Goal: Task Accomplishment & Management: Use online tool/utility

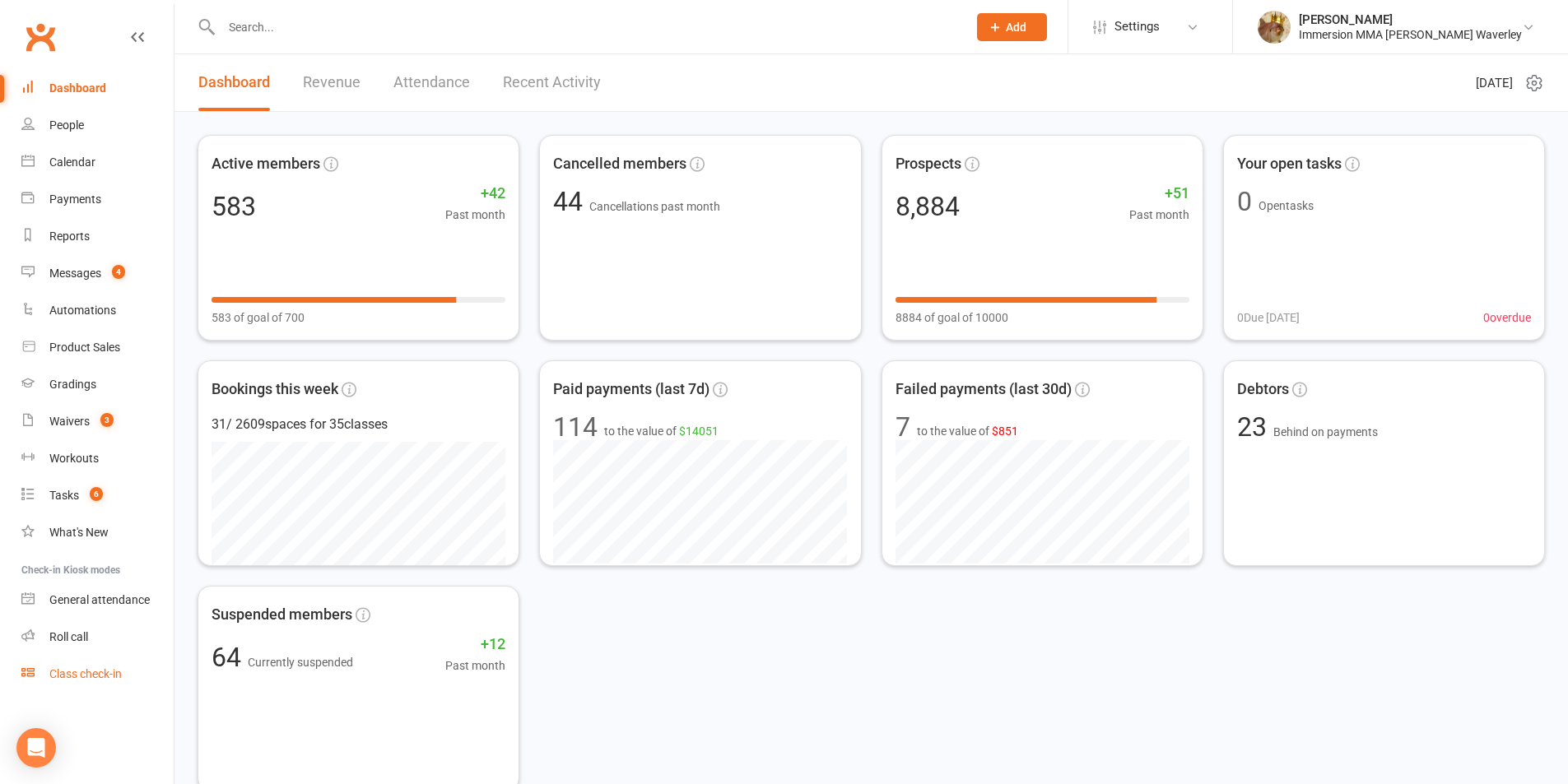
click at [111, 662] on link "Class check-in" at bounding box center [97, 674] width 152 height 37
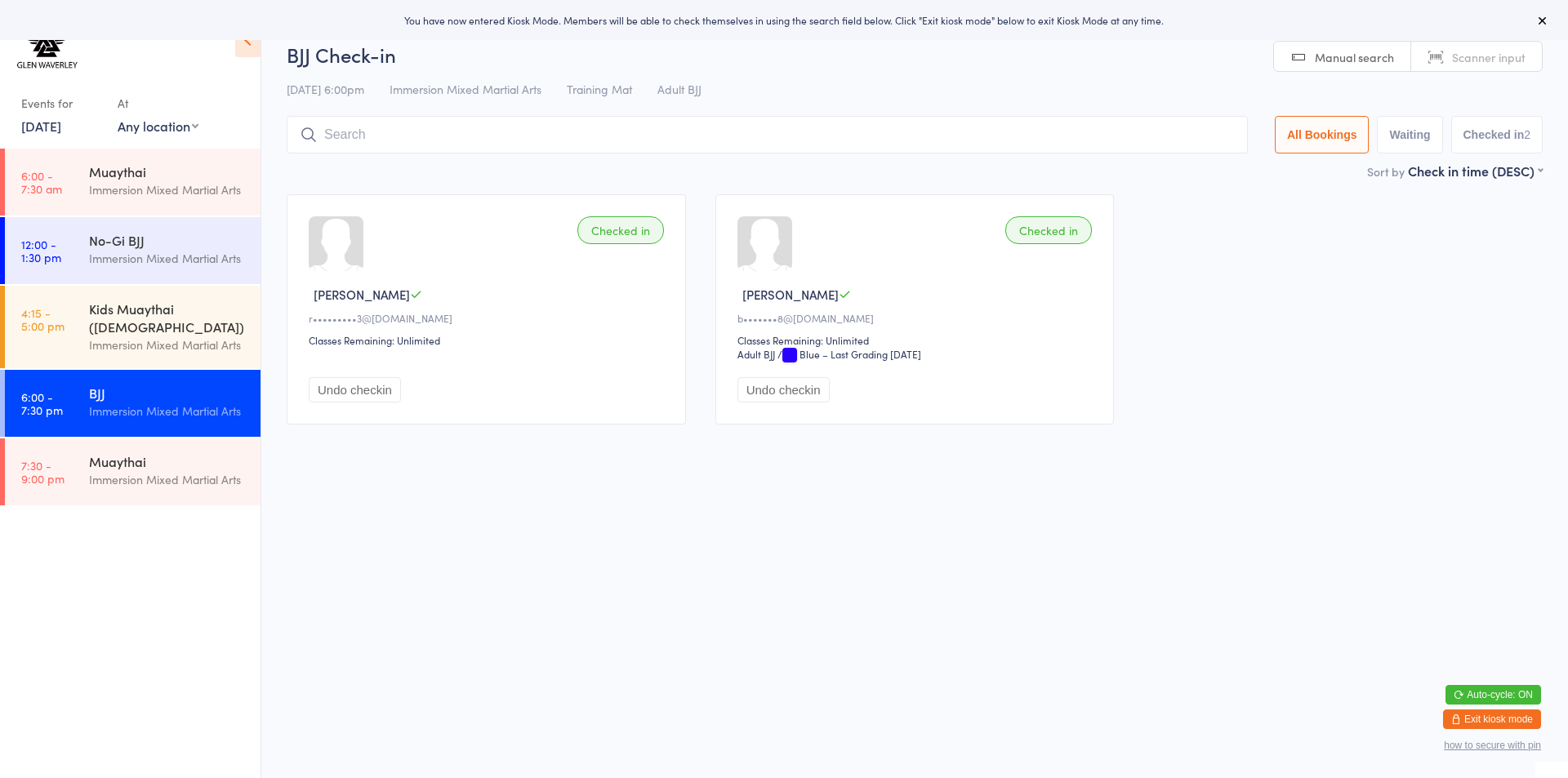
click at [61, 119] on link "[DATE]" at bounding box center [41, 126] width 40 height 18
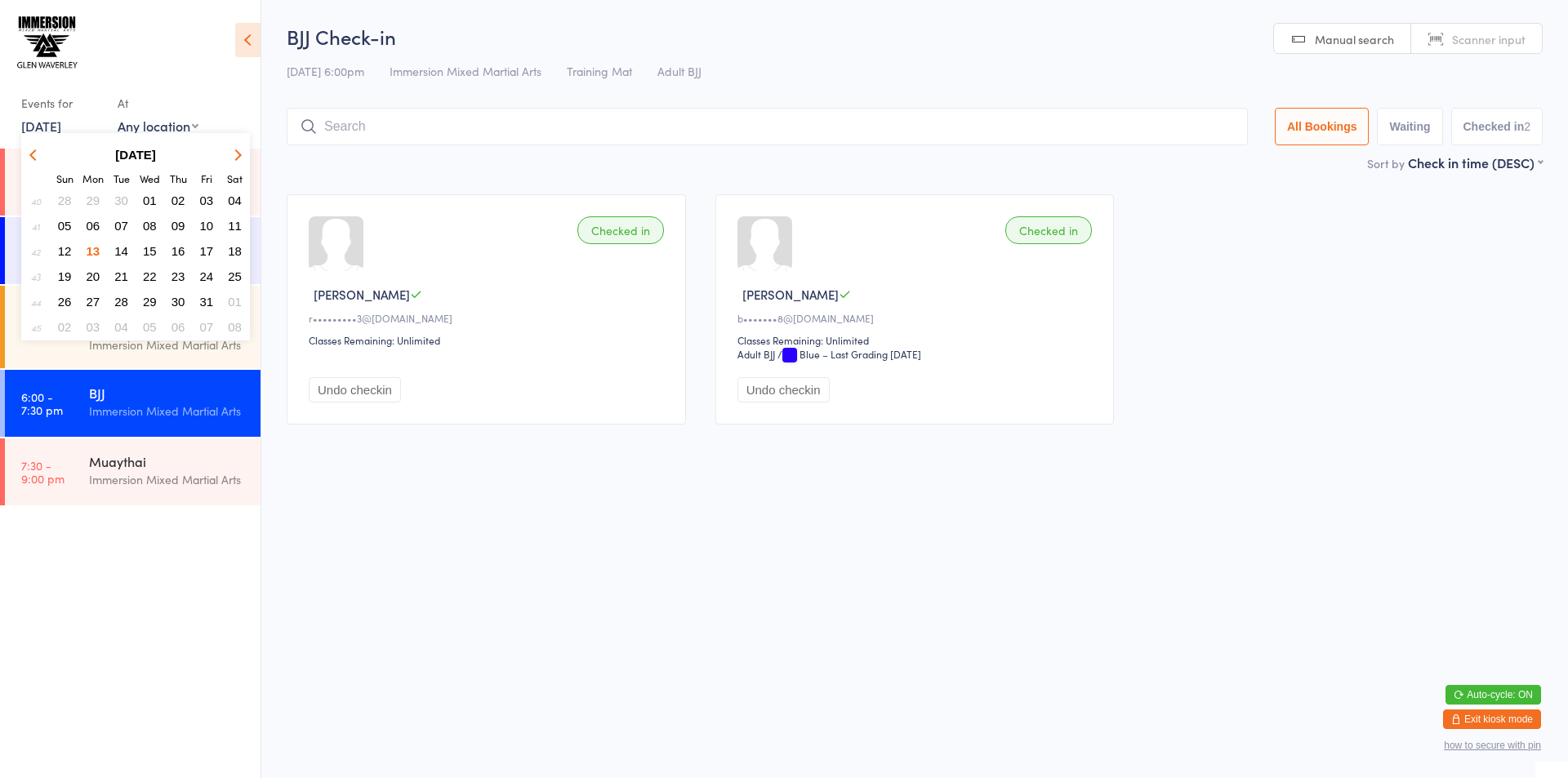
click at [149, 197] on span "01" at bounding box center [149, 200] width 14 height 14
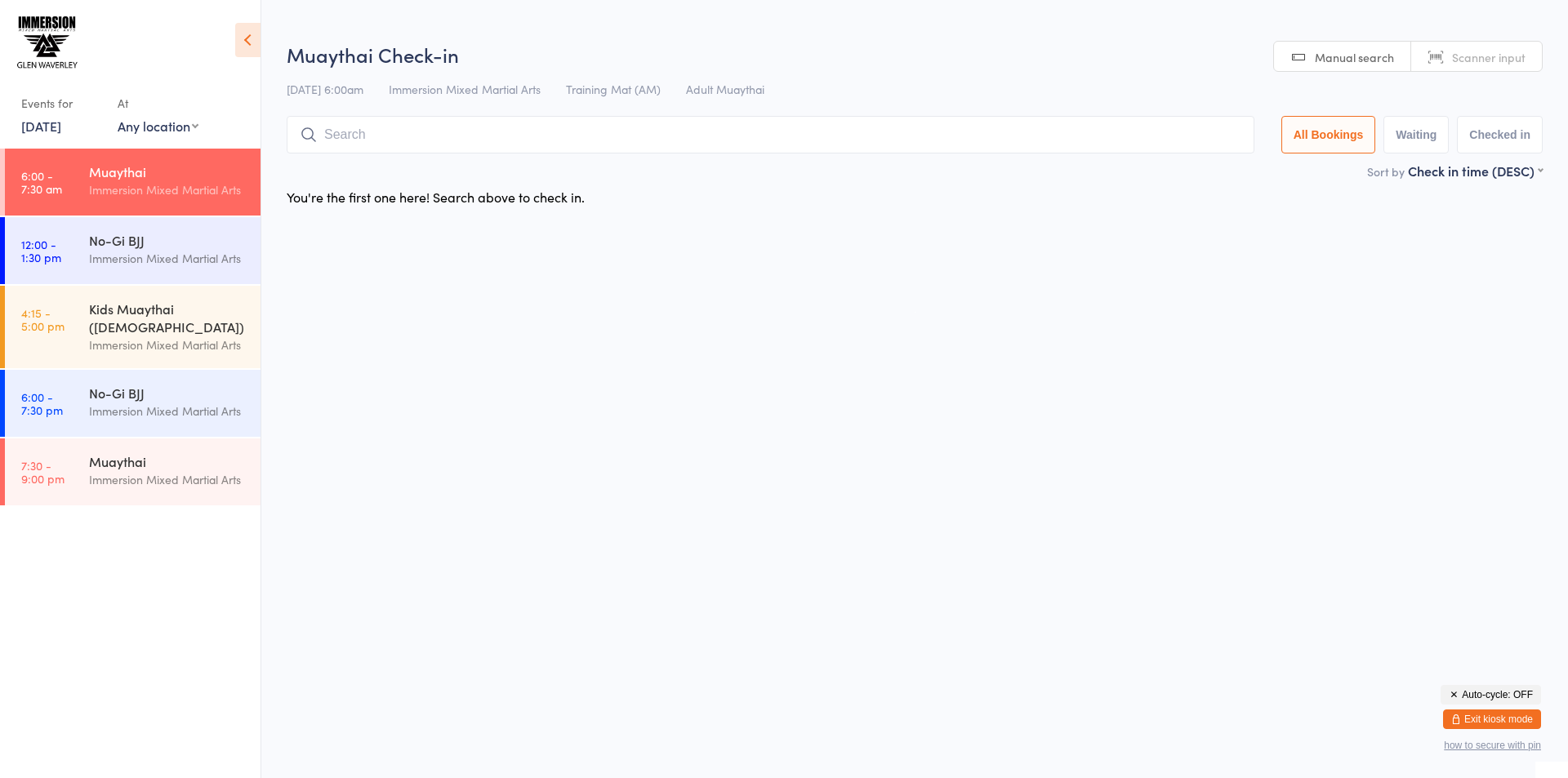
click at [448, 133] on input "search" at bounding box center [771, 134] width 968 height 37
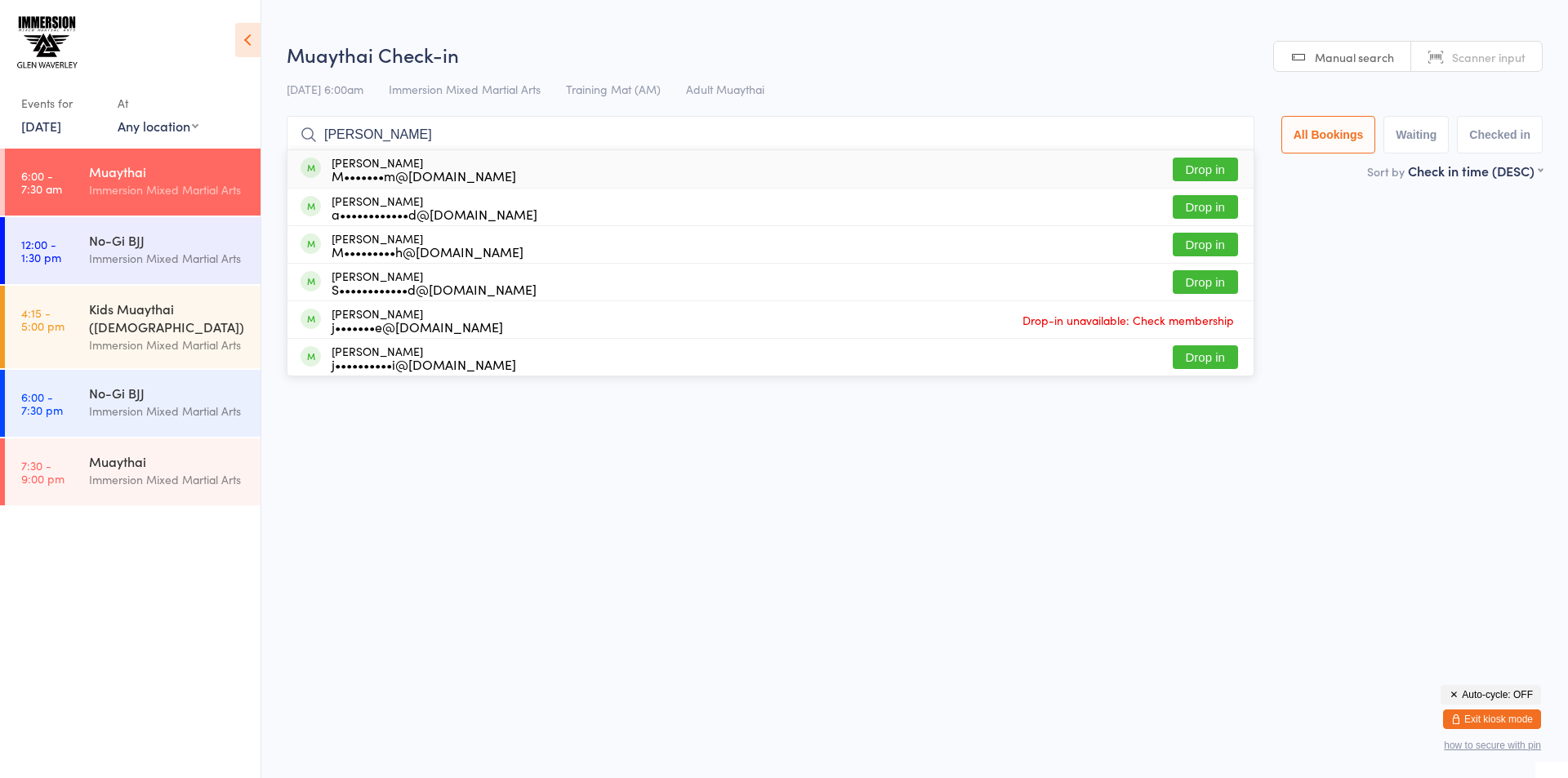
type input "[PERSON_NAME]"
click at [1203, 170] on button "Drop in" at bounding box center [1206, 170] width 65 height 24
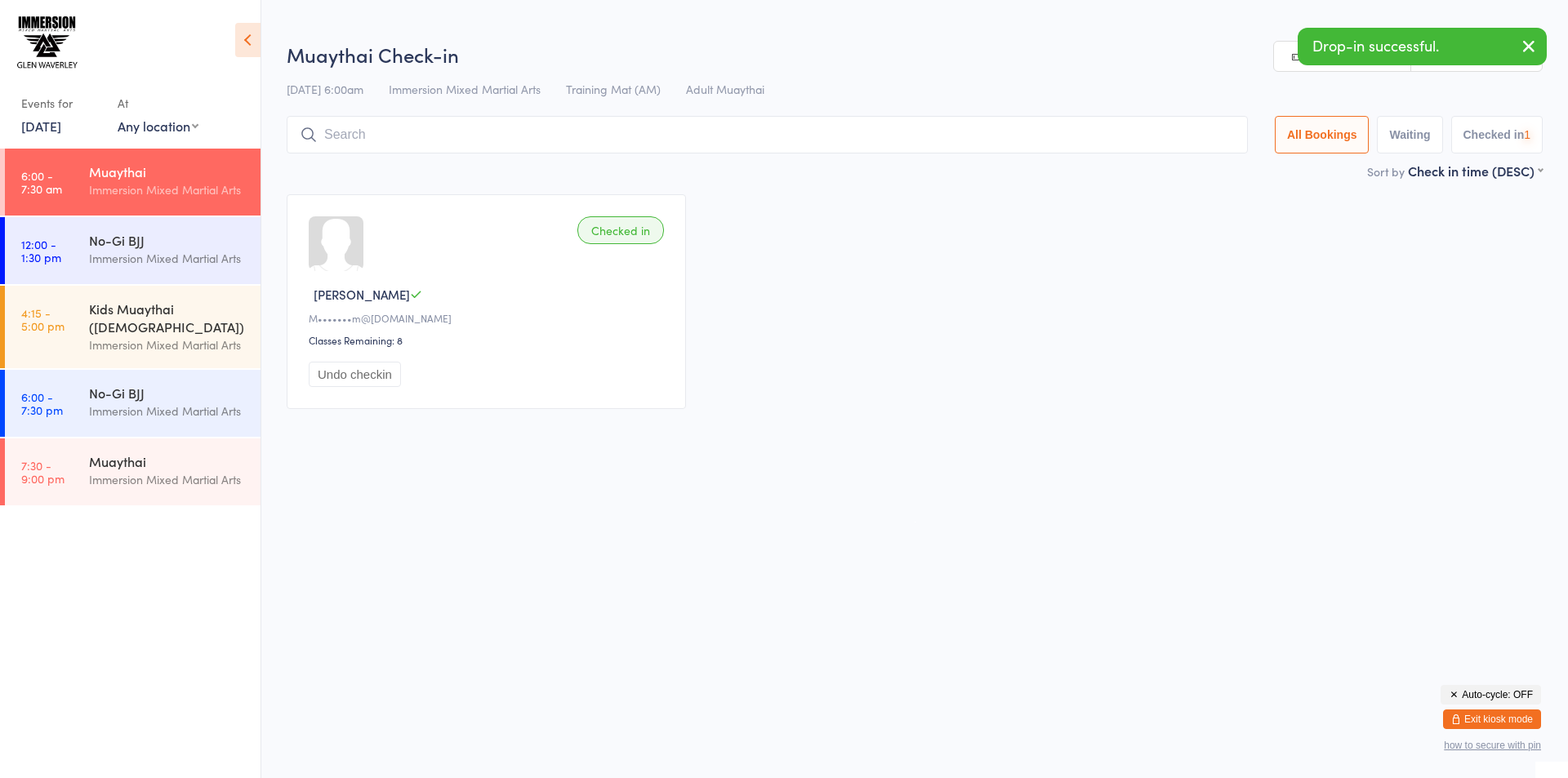
click at [61, 124] on link "[DATE]" at bounding box center [41, 126] width 40 height 18
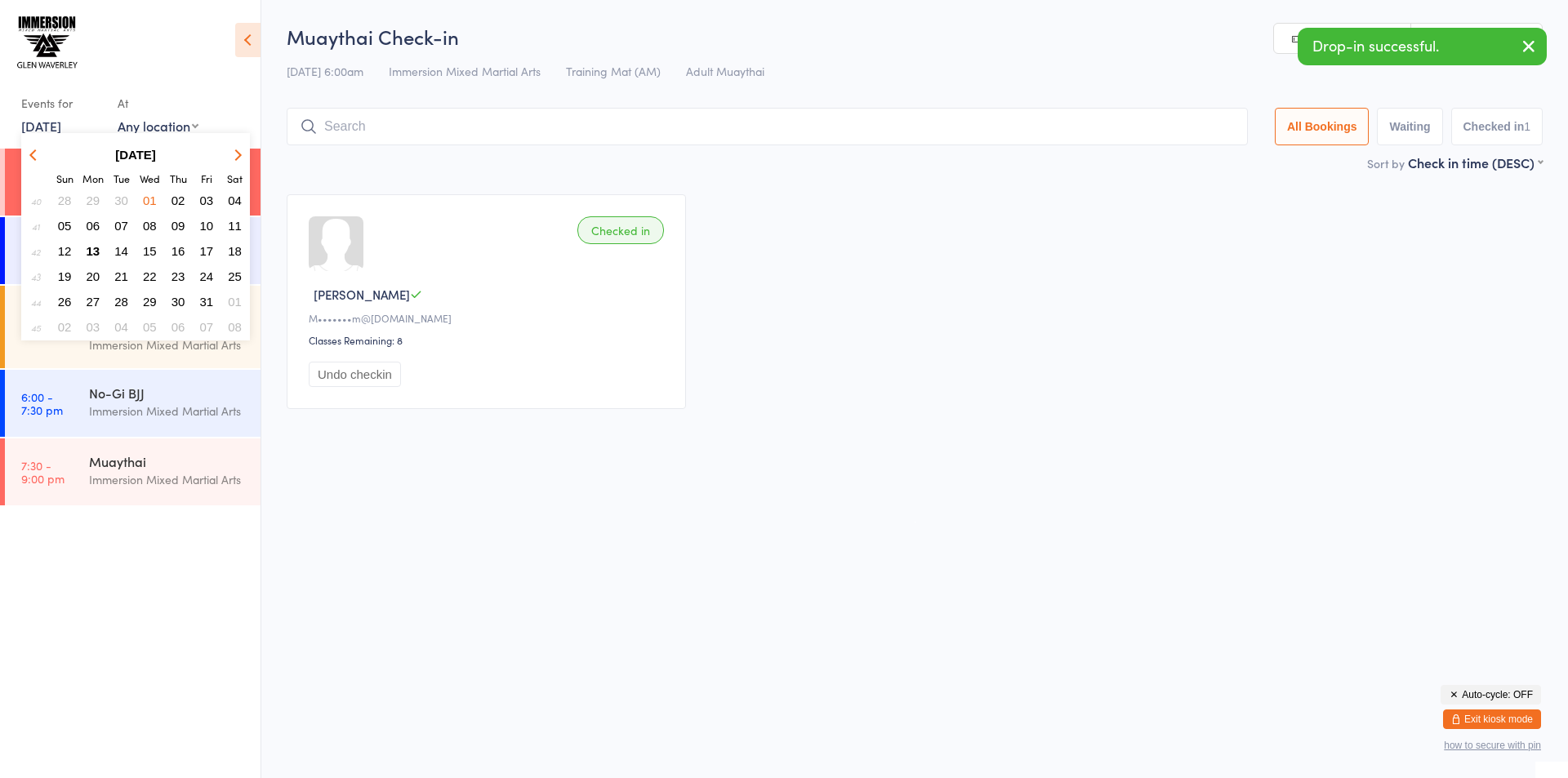
click at [35, 149] on icon "button" at bounding box center [35, 154] width 12 height 12
click at [149, 281] on span "24" at bounding box center [149, 276] width 14 height 14
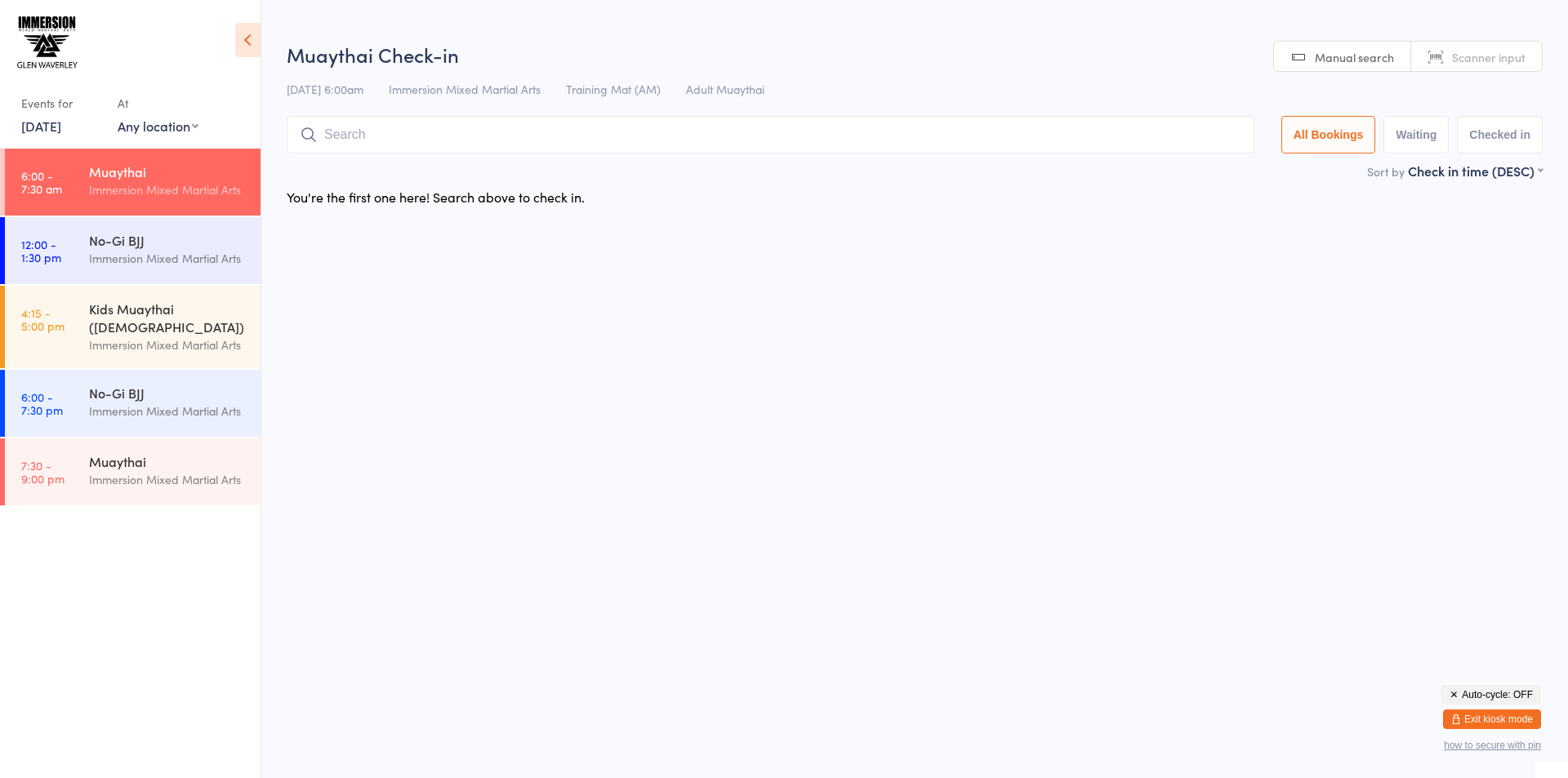
click at [378, 136] on input "search" at bounding box center [771, 134] width 968 height 37
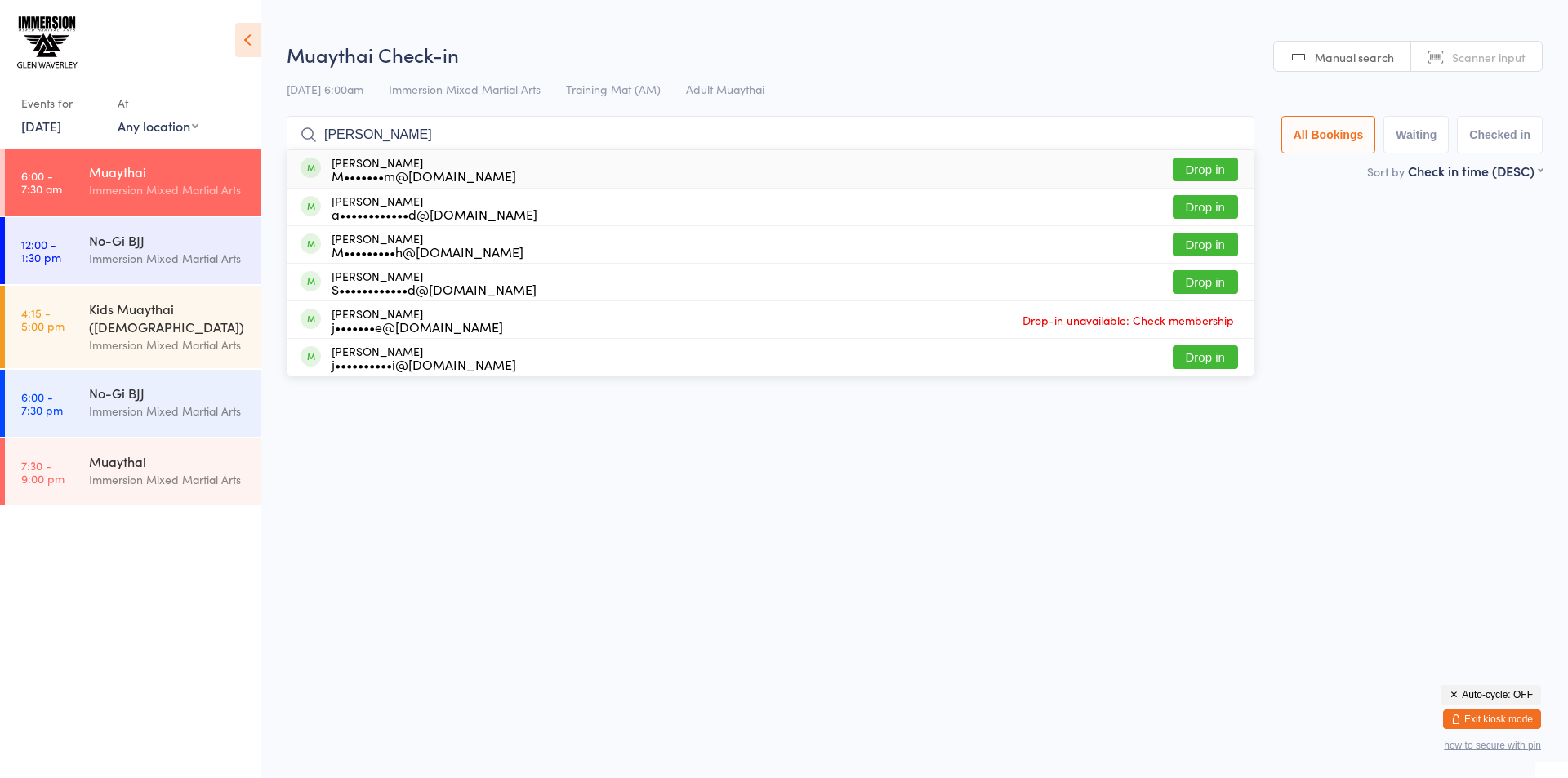
type input "[PERSON_NAME]"
click at [1200, 164] on button "Drop in" at bounding box center [1206, 170] width 65 height 24
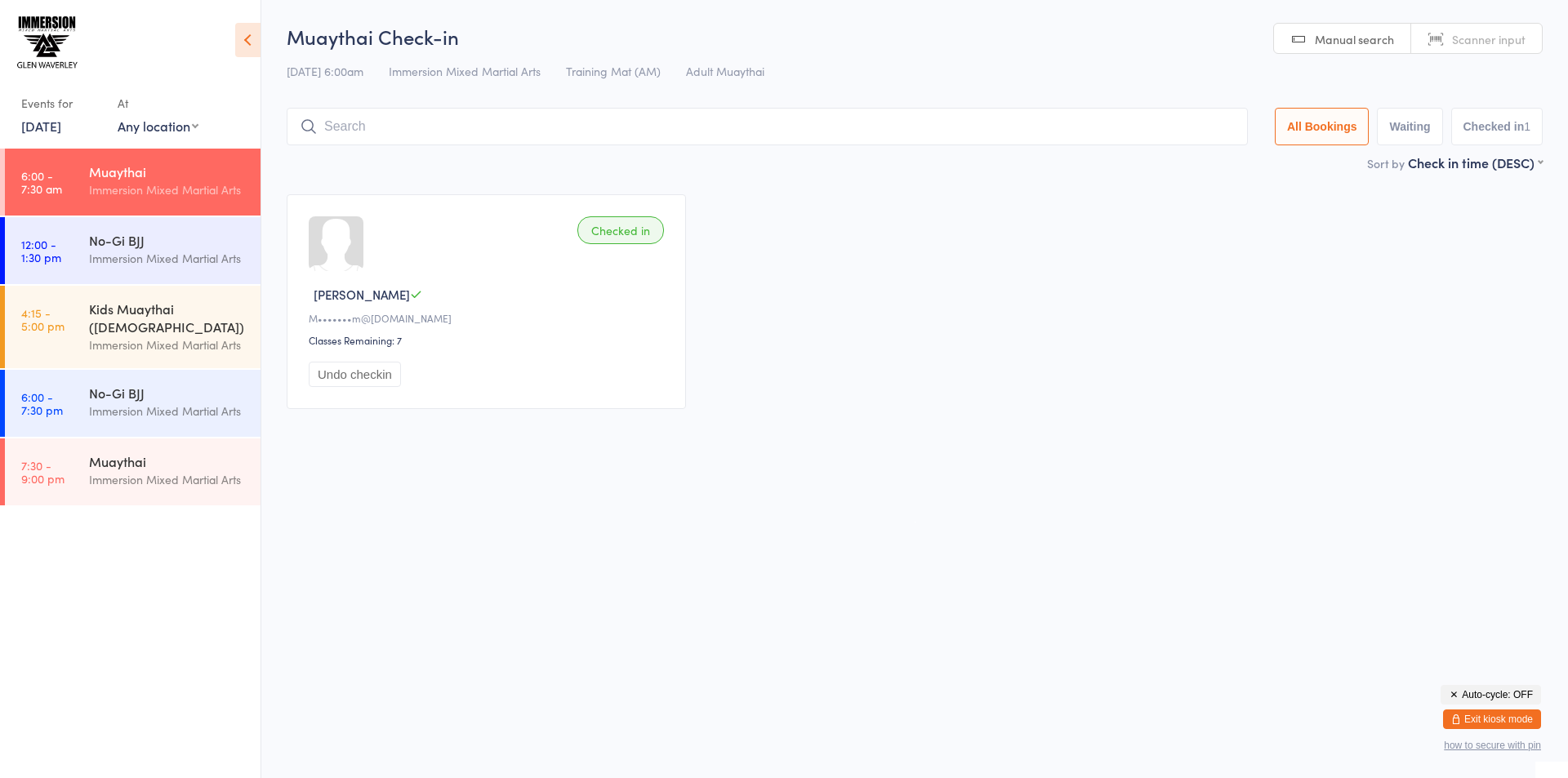
click at [364, 144] on input "search" at bounding box center [767, 126] width 962 height 37
click at [357, 133] on input "search" at bounding box center [767, 126] width 962 height 37
paste input "[PERSON_NAME]"
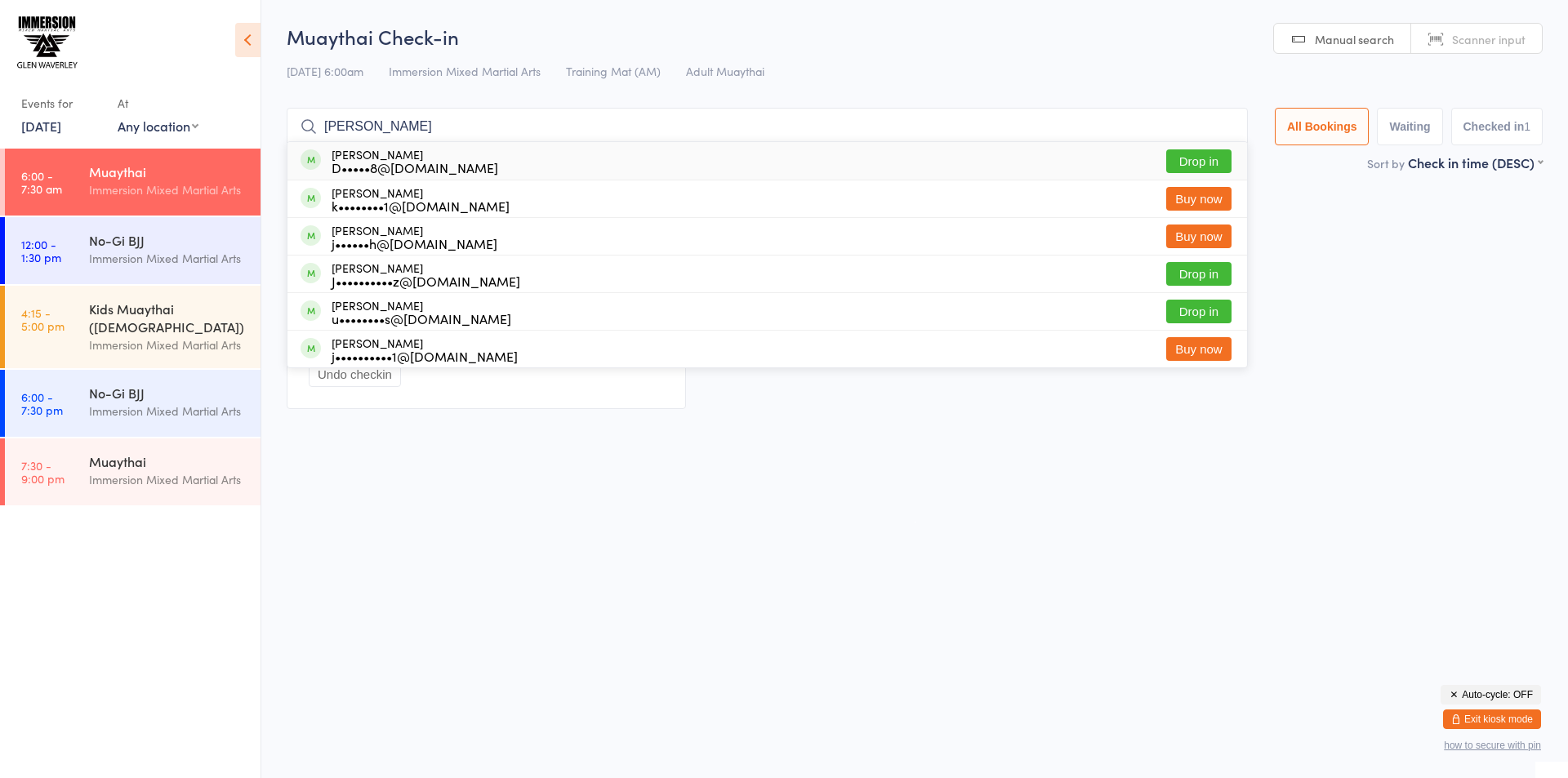
type input "[PERSON_NAME]"
click at [1183, 162] on button "Drop in" at bounding box center [1199, 162] width 65 height 24
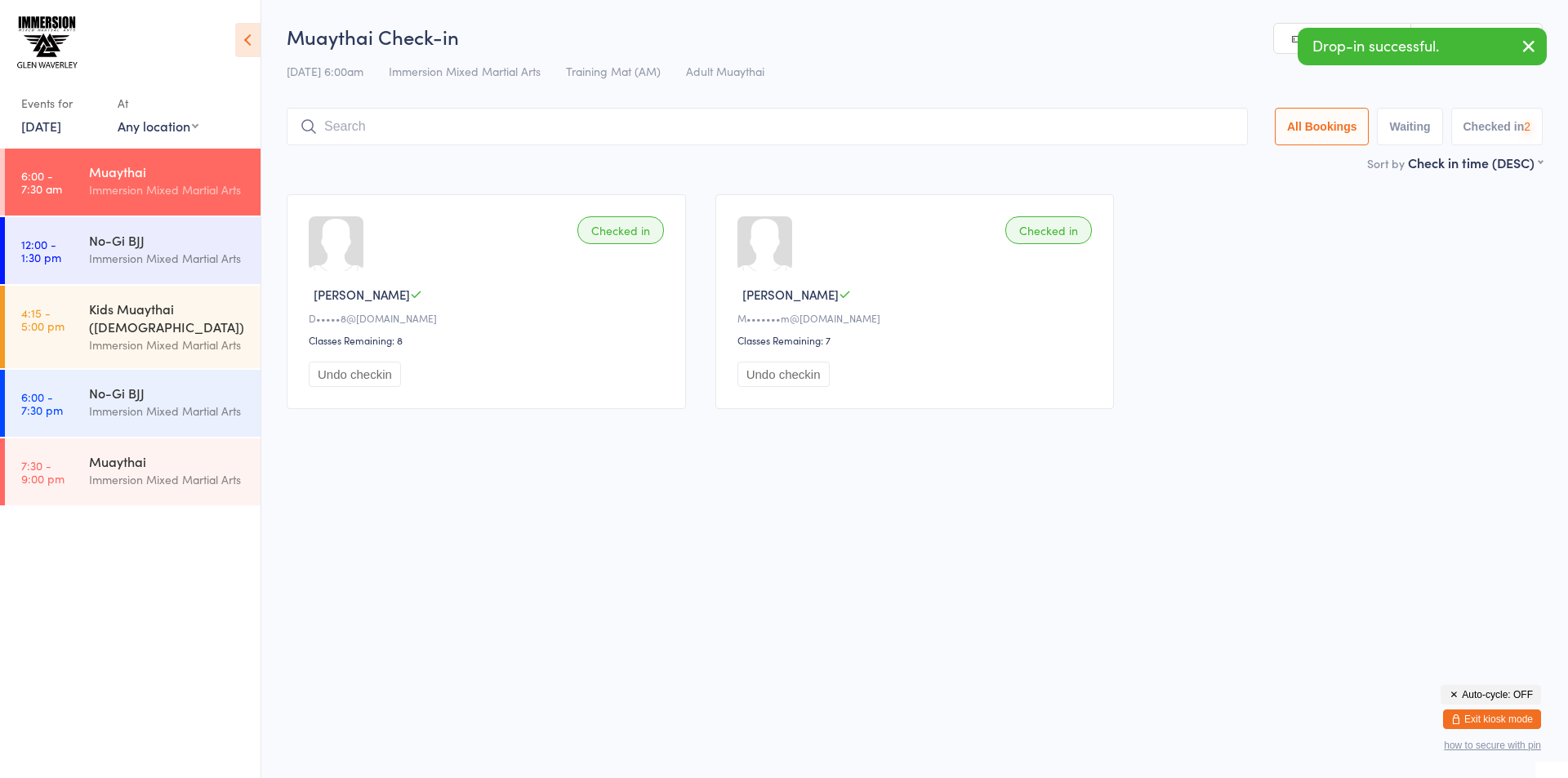
click at [51, 133] on link "[DATE]" at bounding box center [41, 126] width 40 height 18
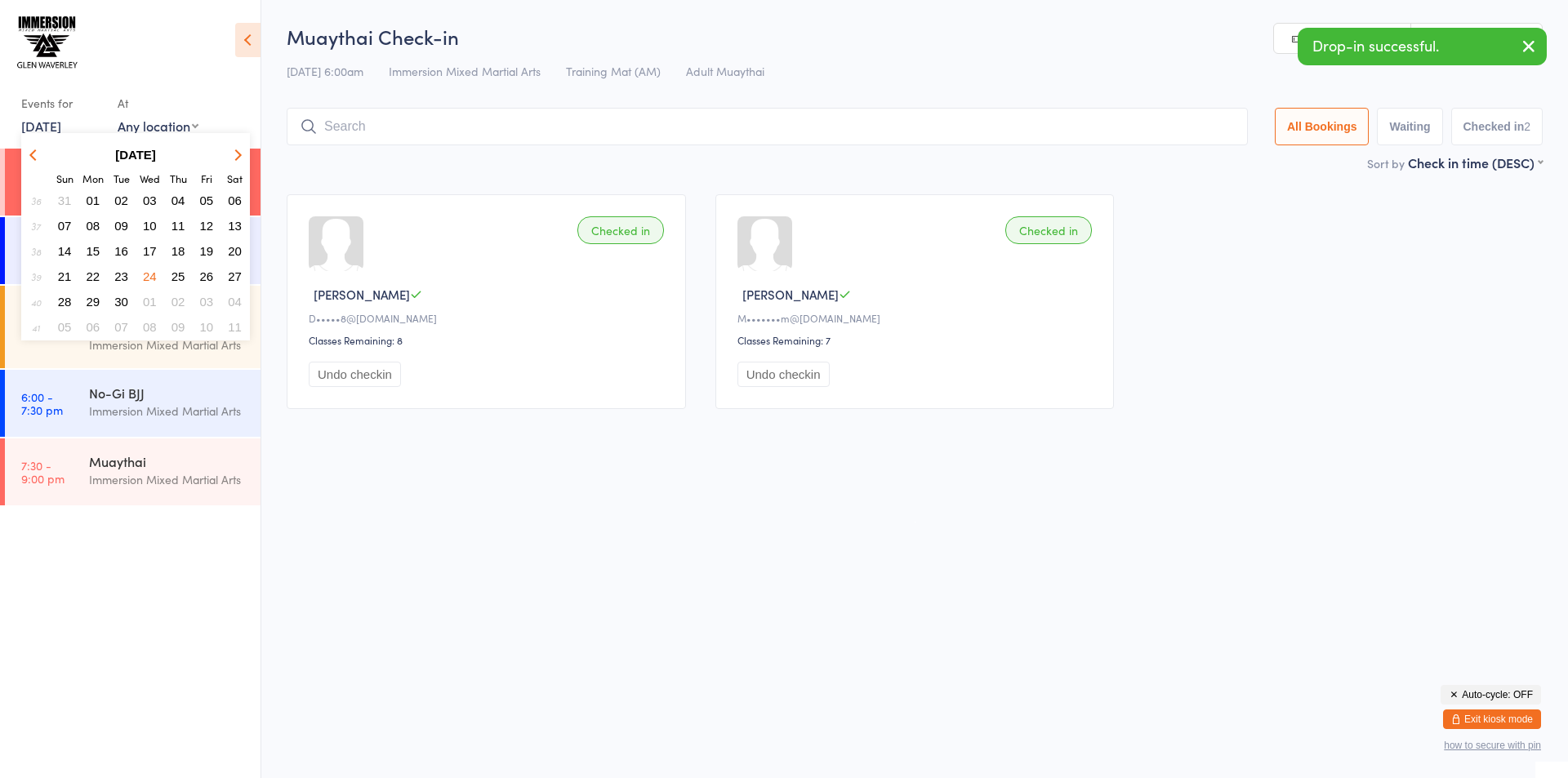
click at [151, 293] on button "01" at bounding box center [150, 301] width 25 height 22
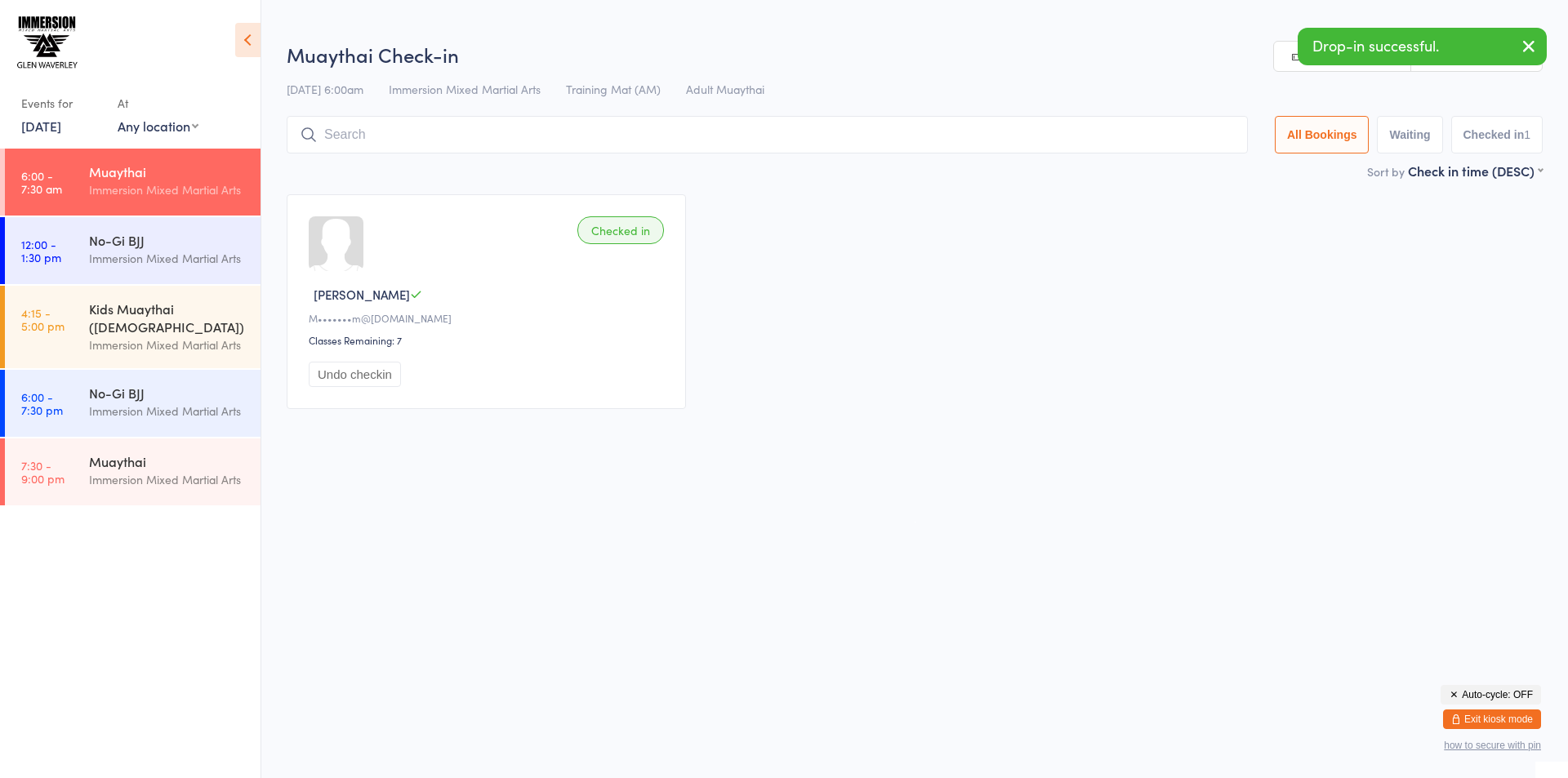
click at [379, 138] on input "search" at bounding box center [767, 134] width 962 height 37
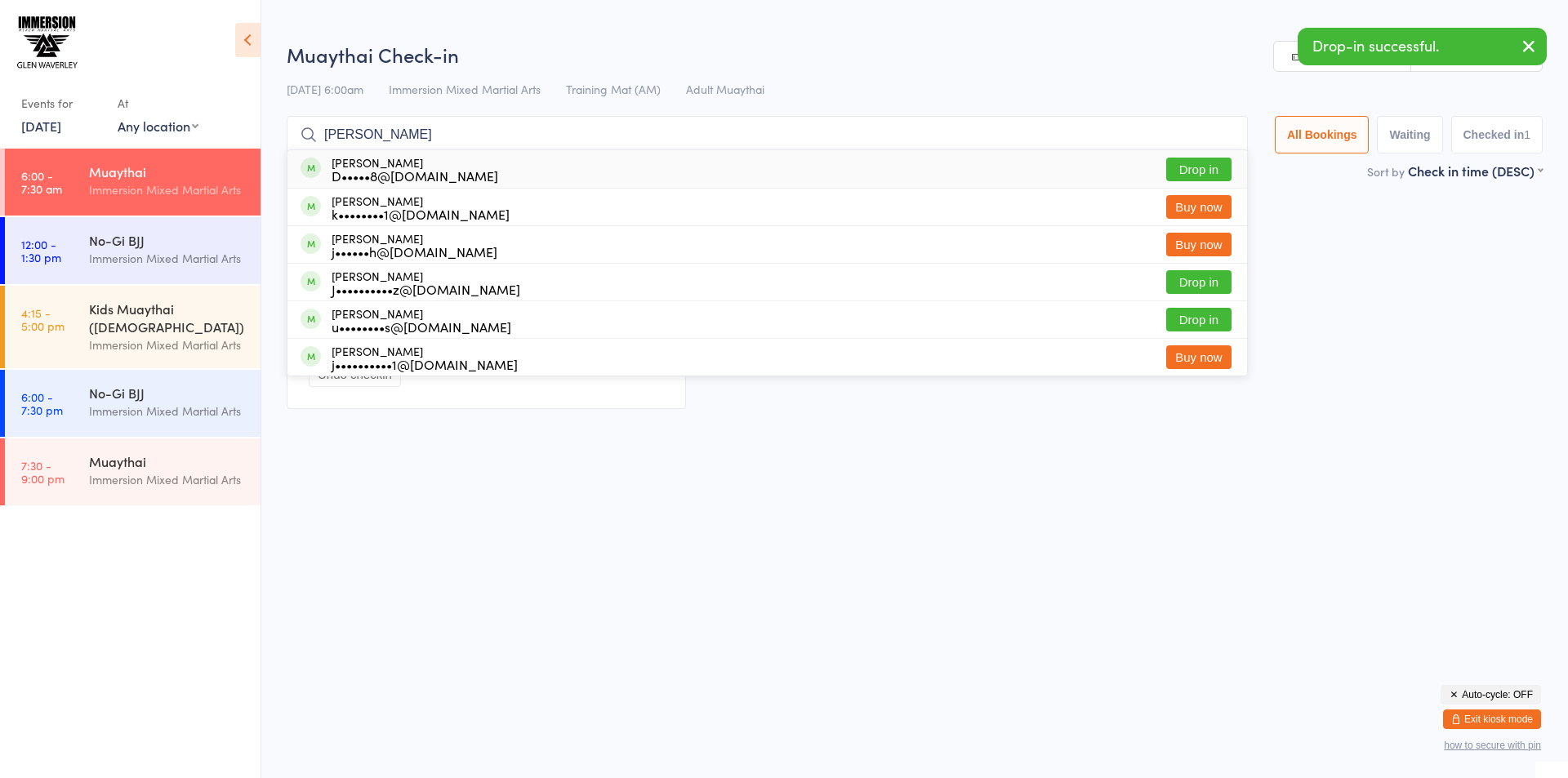
type input "[PERSON_NAME]"
click at [1244, 165] on div "[PERSON_NAME] D•••••8@[DOMAIN_NAME] Drop in" at bounding box center [767, 169] width 960 height 37
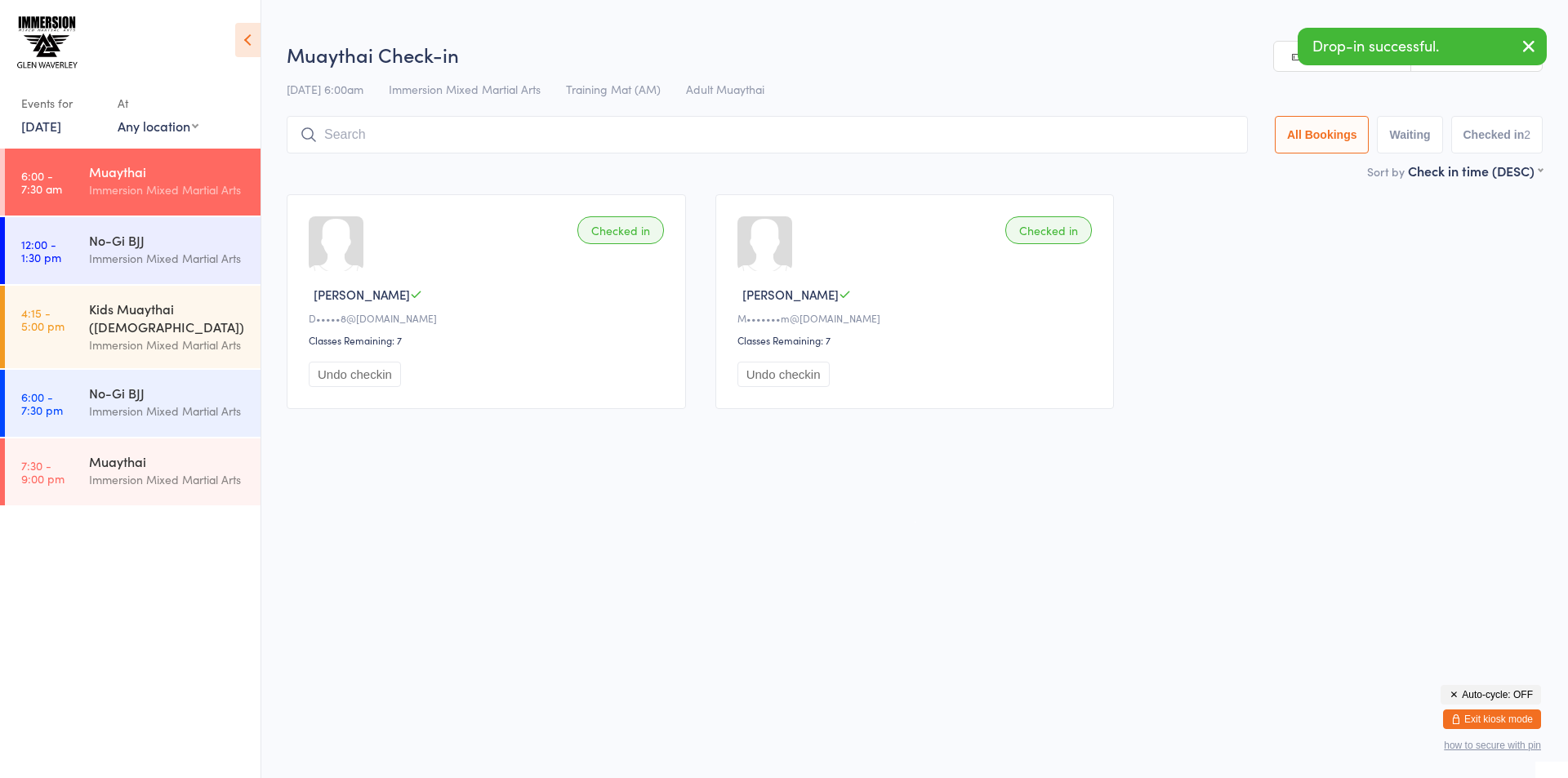
click at [60, 133] on link "[DATE]" at bounding box center [41, 126] width 40 height 18
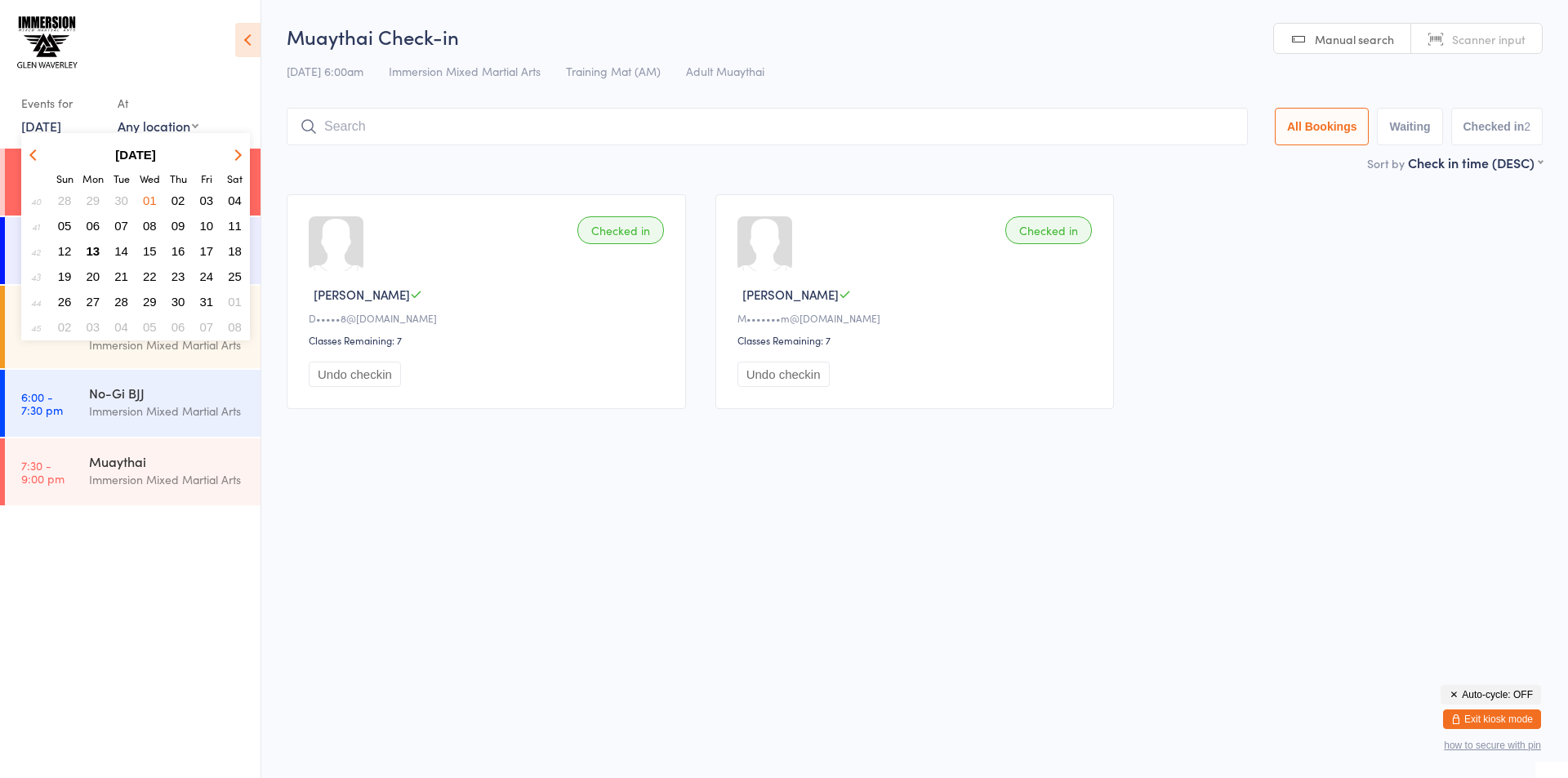
click at [392, 458] on html "You have now entered Kiosk Mode. Members will be able to check themselves in us…" at bounding box center [784, 389] width 1568 height 778
